Goal: Transaction & Acquisition: Purchase product/service

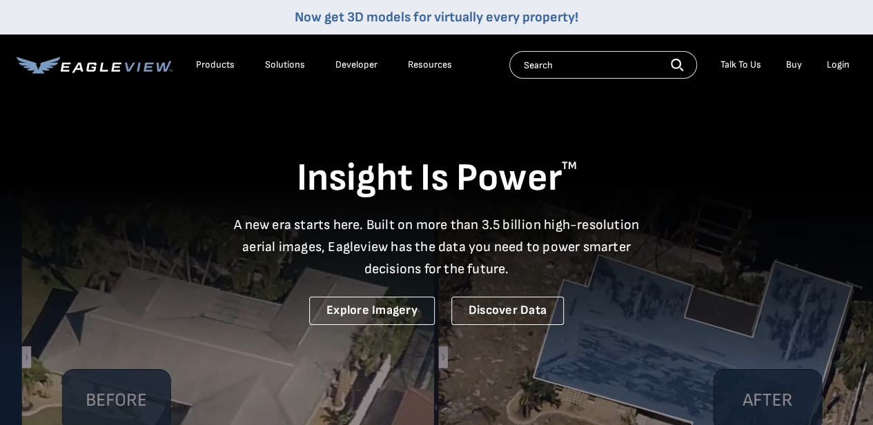
click at [836, 64] on div "Login" at bounding box center [838, 65] width 23 height 12
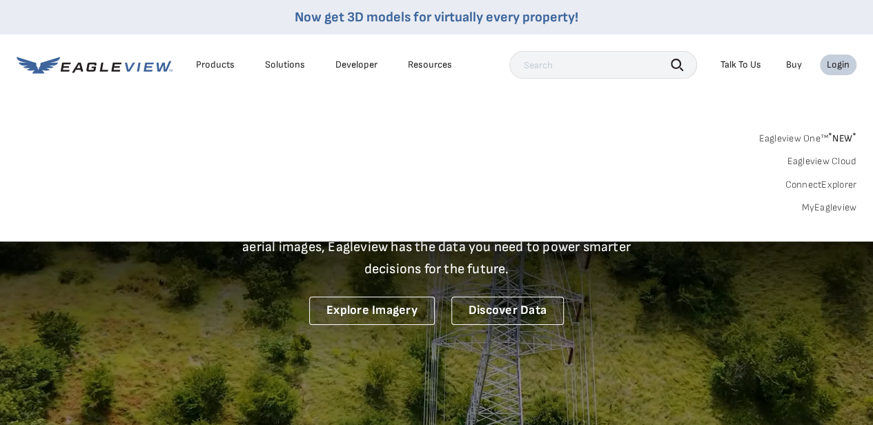
click at [824, 213] on link "MyEagleview" at bounding box center [828, 208] width 55 height 12
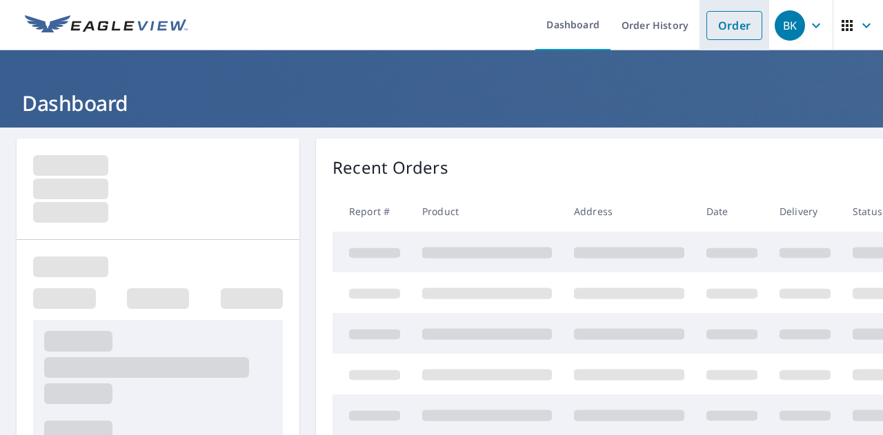
click at [732, 26] on link "Order" at bounding box center [735, 25] width 56 height 29
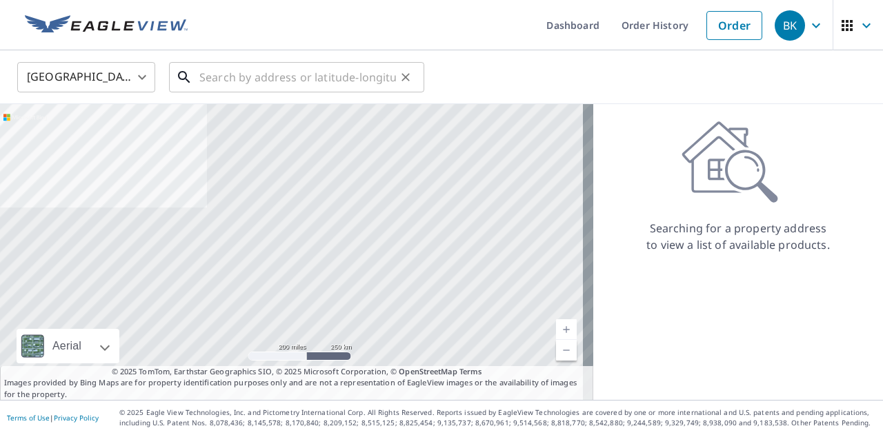
click at [214, 78] on input "text" at bounding box center [297, 77] width 197 height 39
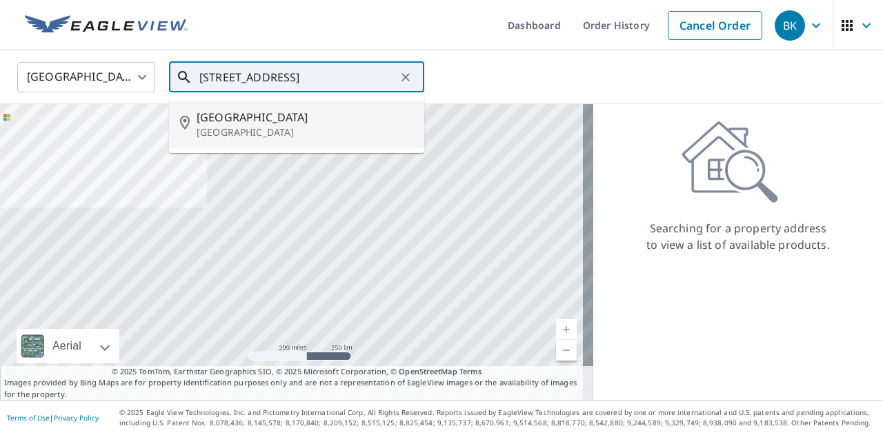
click at [229, 125] on span "524 11th Dr NW" at bounding box center [305, 117] width 217 height 17
type input "524 11th Dr NW New Philadelphia, OH 44663"
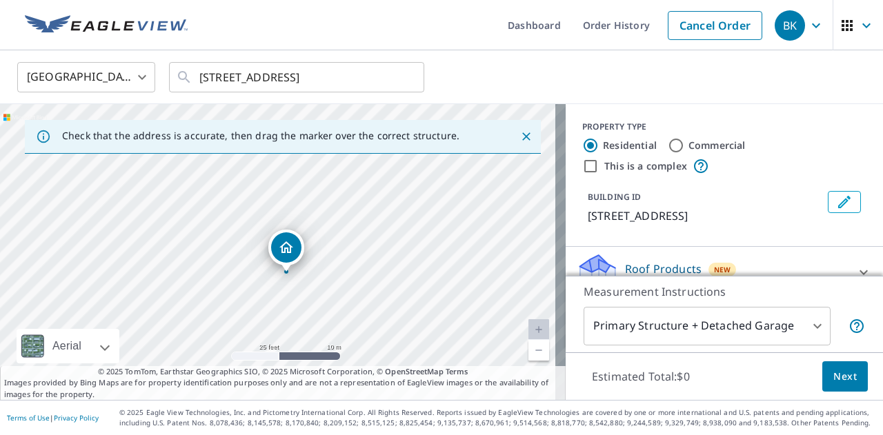
drag, startPoint x: 294, startPoint y: 231, endPoint x: 288, endPoint y: 252, distance: 21.6
click at [805, 325] on body "BK BK Dashboard Order History Cancel Order BK United States US ​ 524 11th Dr NW…" at bounding box center [441, 217] width 883 height 435
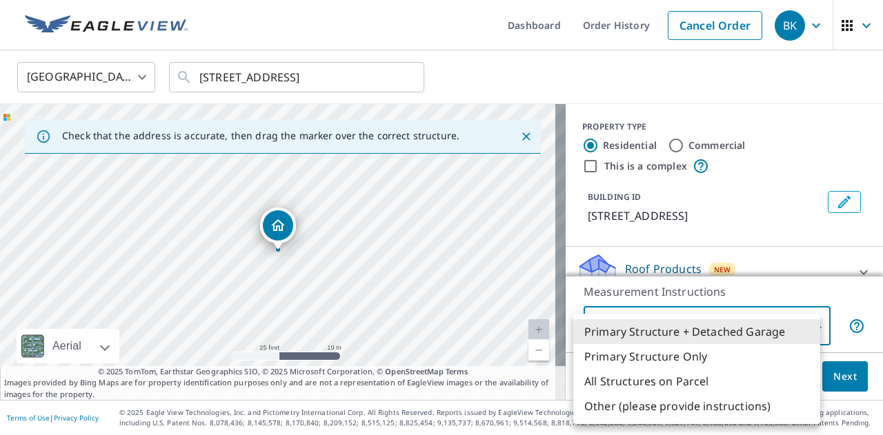
click at [685, 331] on li "Primary Structure + Detached Garage" at bounding box center [696, 332] width 247 height 25
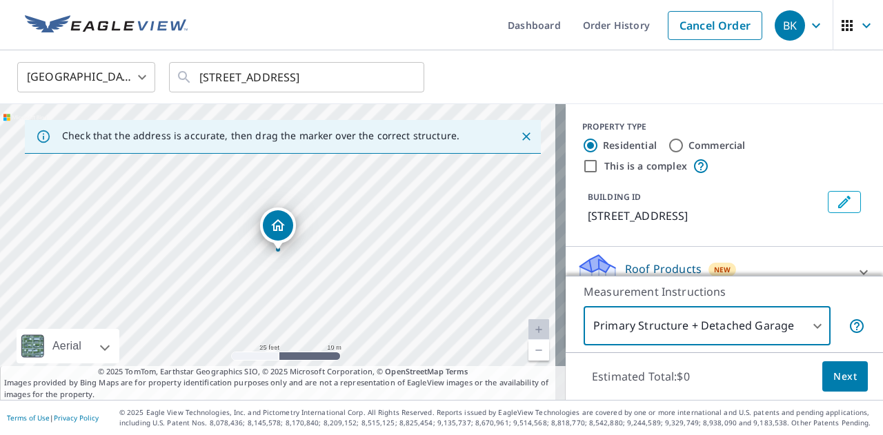
click at [834, 376] on span "Next" at bounding box center [845, 377] width 23 height 17
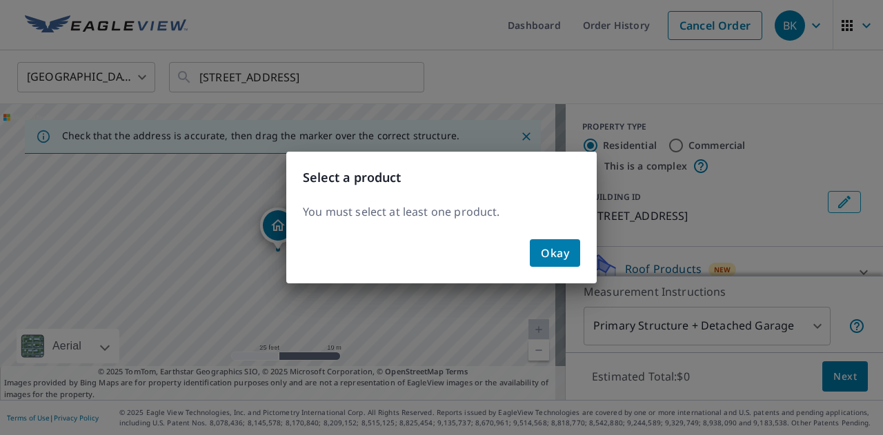
click at [562, 255] on span "Okay" at bounding box center [555, 253] width 28 height 19
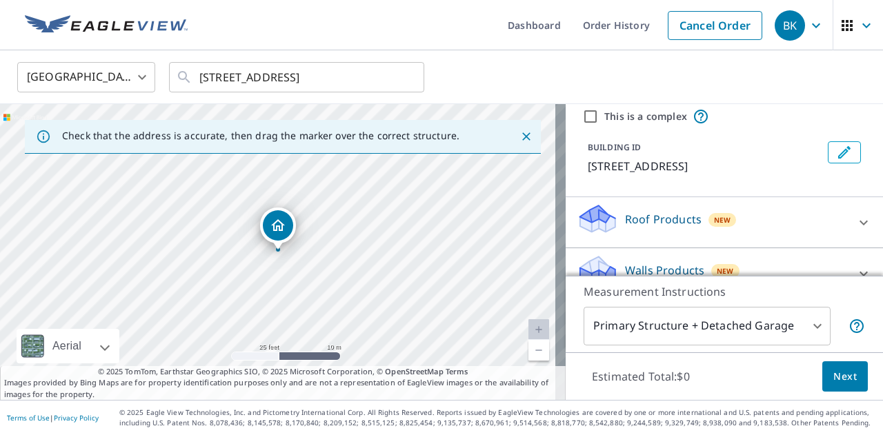
scroll to position [69, 0]
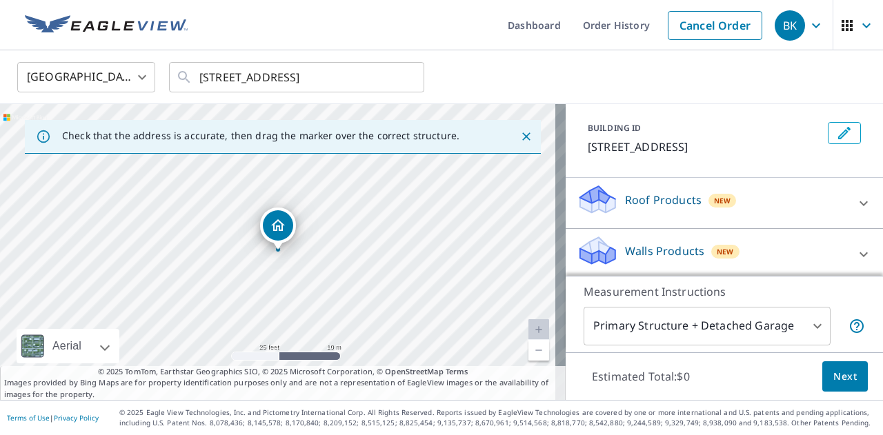
click at [856, 212] on icon at bounding box center [864, 203] width 17 height 17
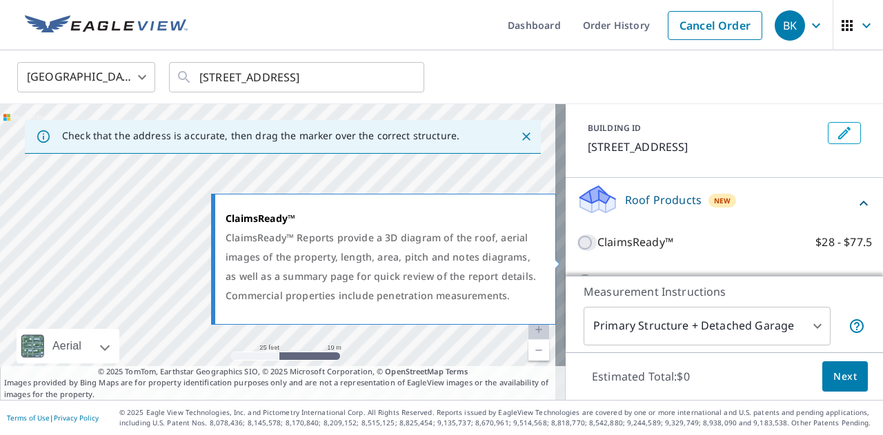
click at [577, 251] on input "ClaimsReady™ $28 - $77.5" at bounding box center [587, 243] width 21 height 17
checkbox input "true"
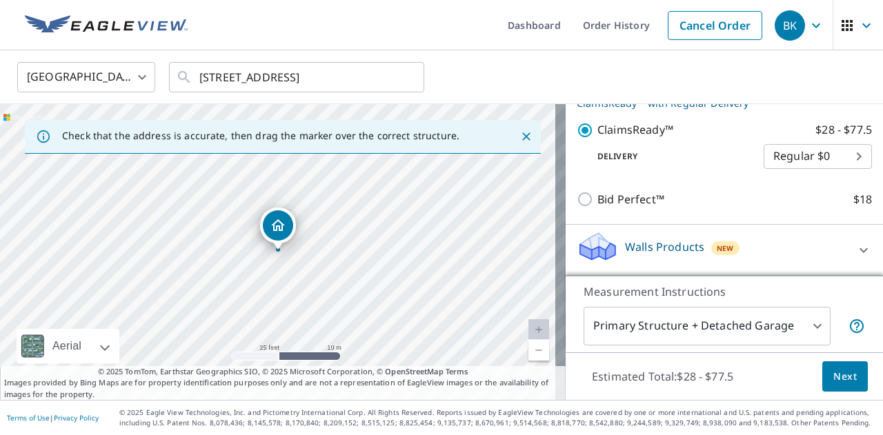
scroll to position [212, 0]
click at [856, 244] on icon at bounding box center [864, 250] width 17 height 17
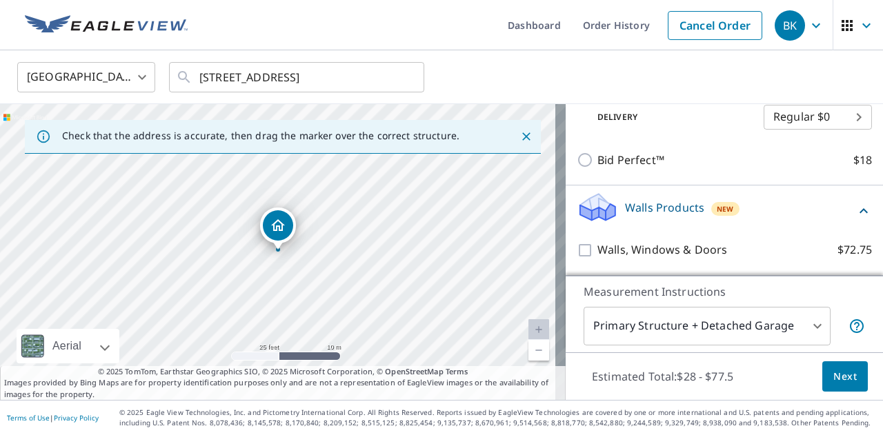
scroll to position [251, 0]
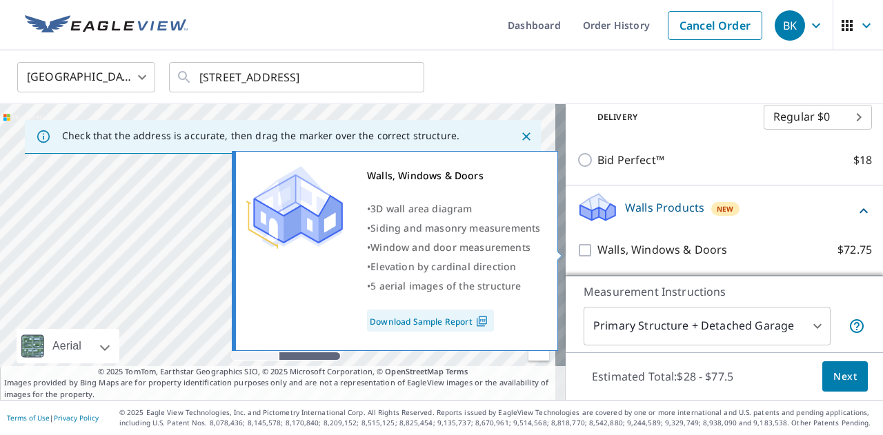
click at [577, 251] on input "Walls, Windows & Doors $72.75" at bounding box center [587, 250] width 21 height 17
checkbox input "true"
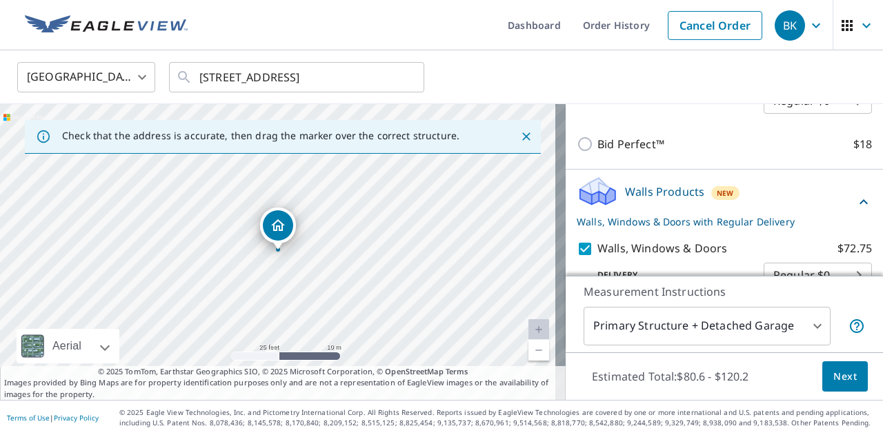
click at [839, 375] on span "Next" at bounding box center [845, 377] width 23 height 17
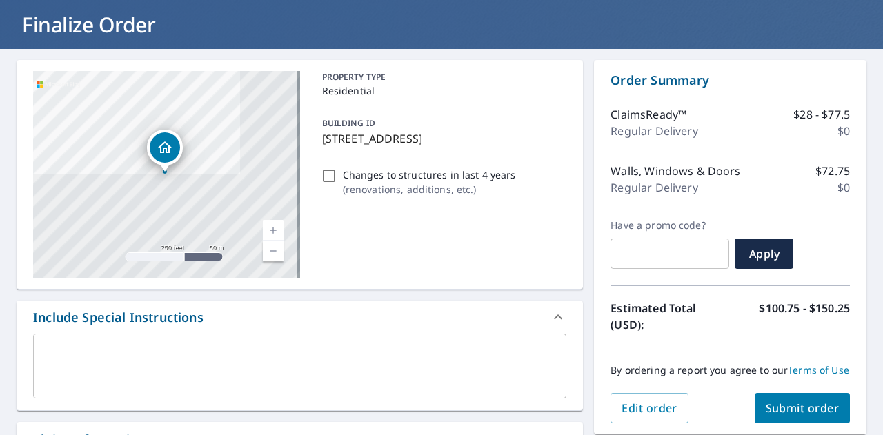
scroll to position [207, 0]
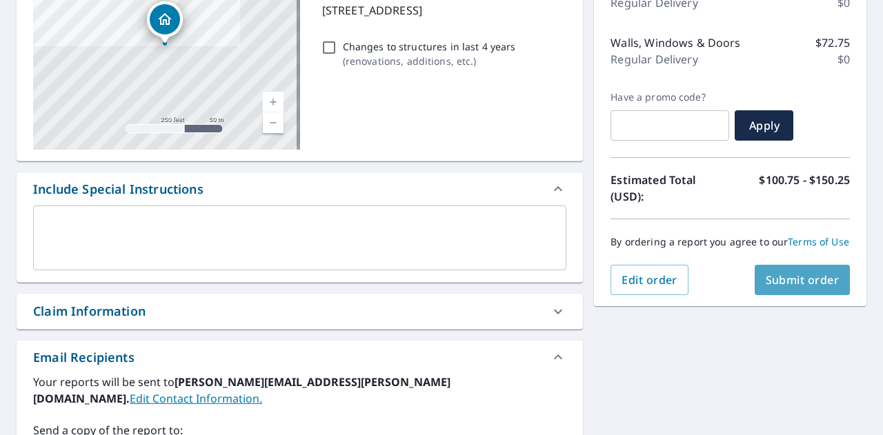
click at [798, 288] on span "Submit order" at bounding box center [803, 280] width 74 height 15
